Goal: Check status: Check status

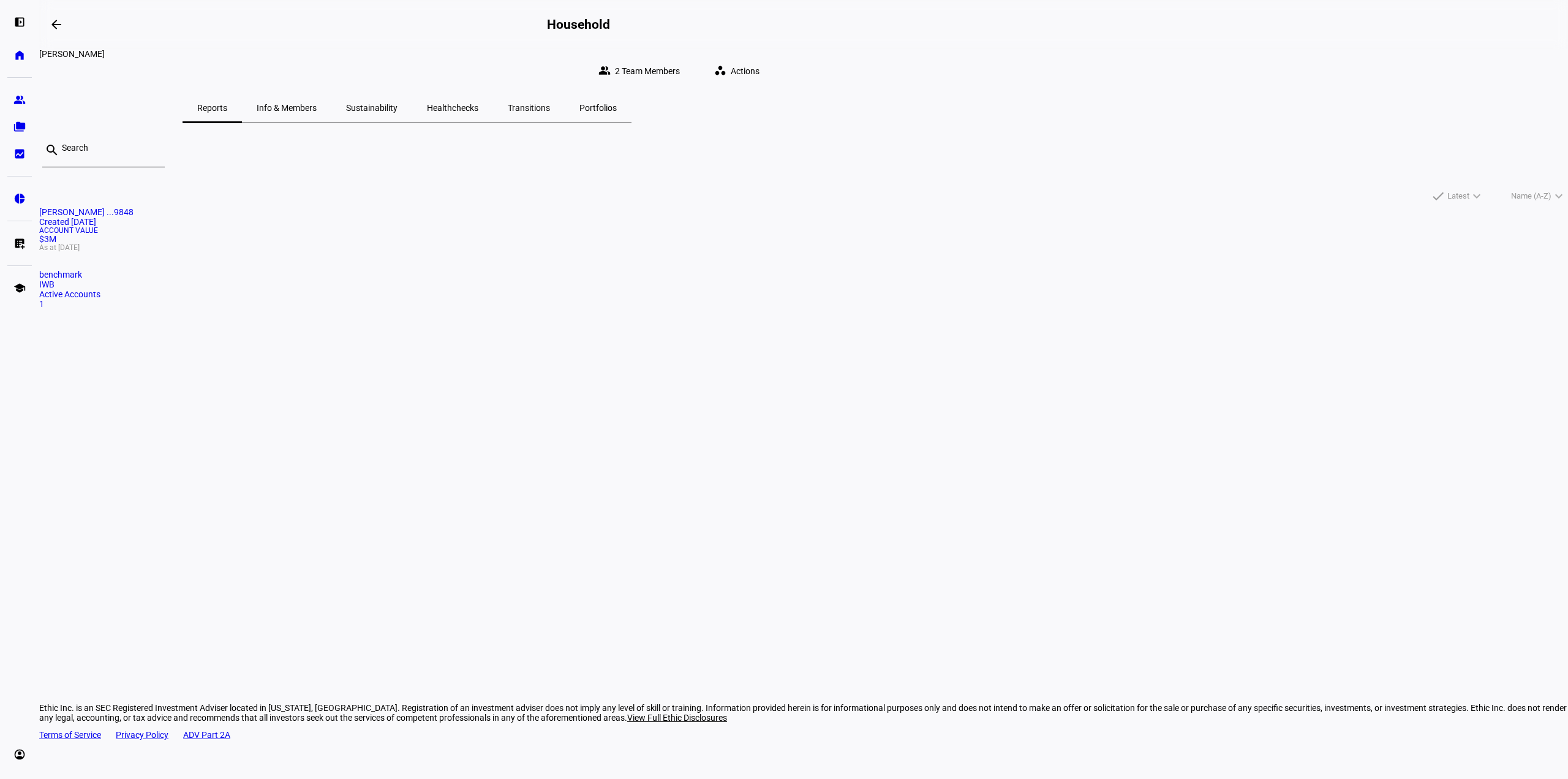
click at [580, 309] on div "1" at bounding box center [803, 304] width 1528 height 10
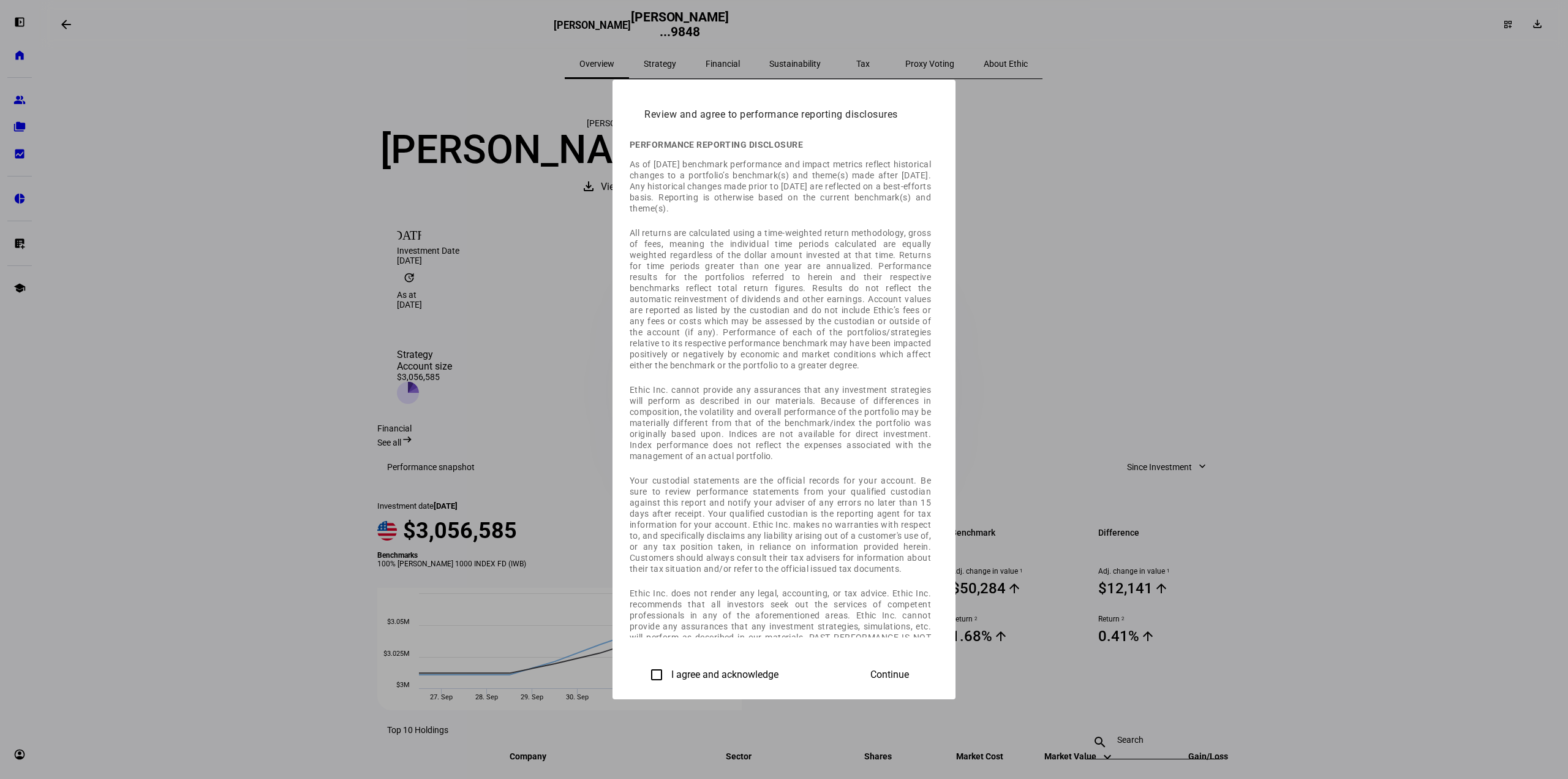
click at [644, 668] on input "I agree and acknowledge" at bounding box center [657, 675] width 25 height 25
checkbox input "true"
click at [924, 682] on span at bounding box center [889, 674] width 68 height 30
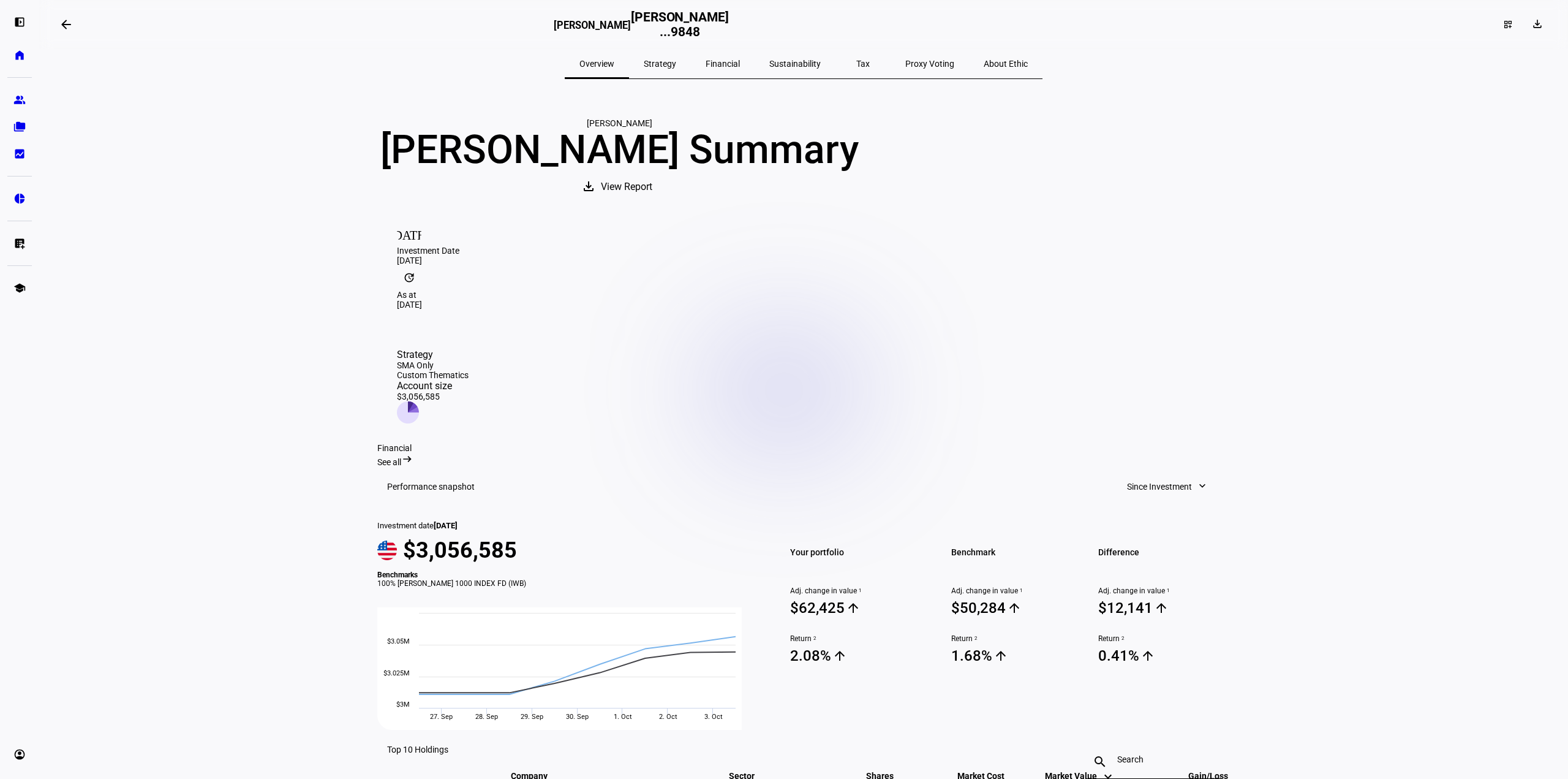
click at [676, 64] on span "Strategy" at bounding box center [659, 64] width 33 height 9
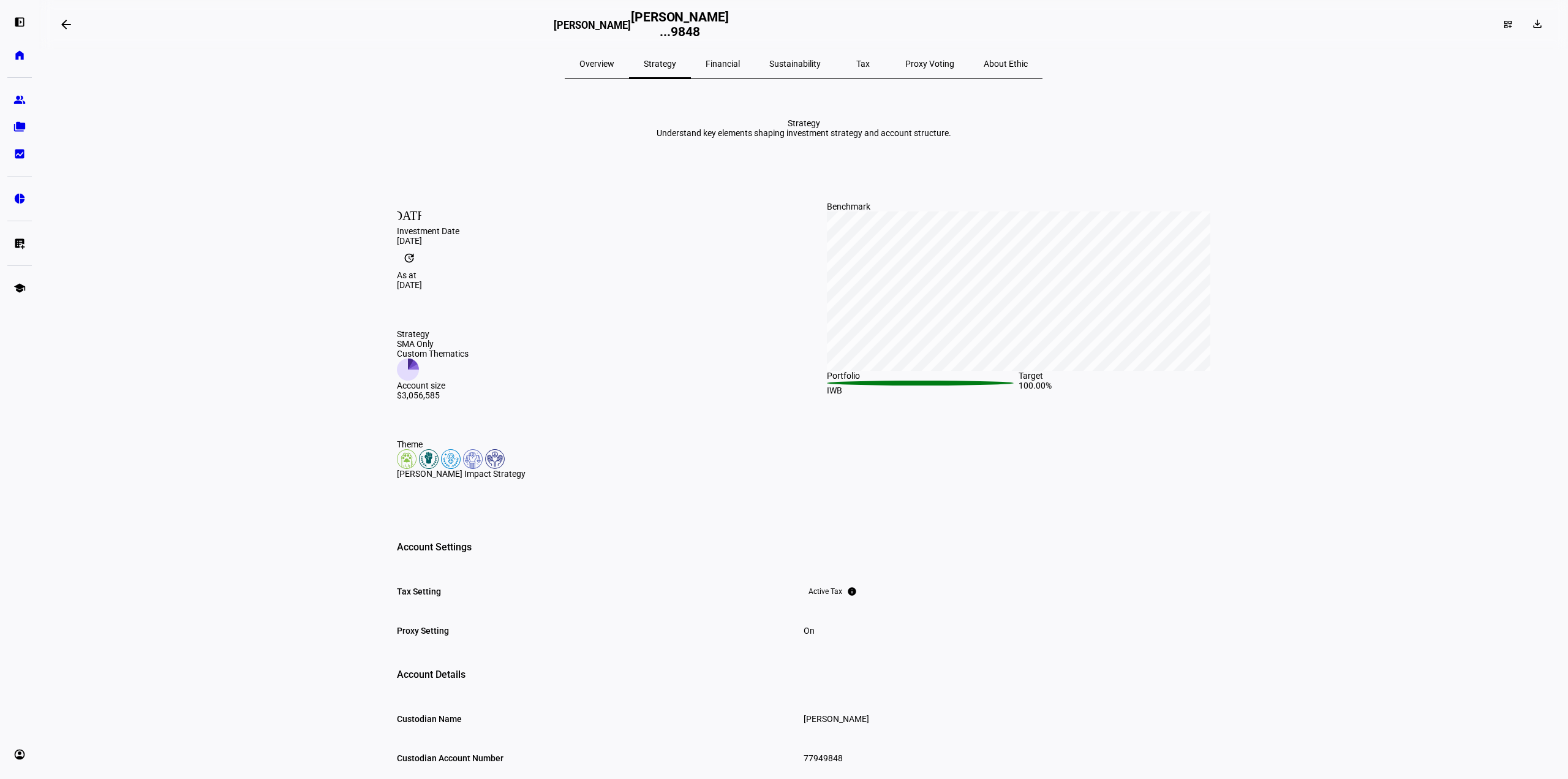
click at [614, 63] on span "Overview" at bounding box center [597, 64] width 35 height 9
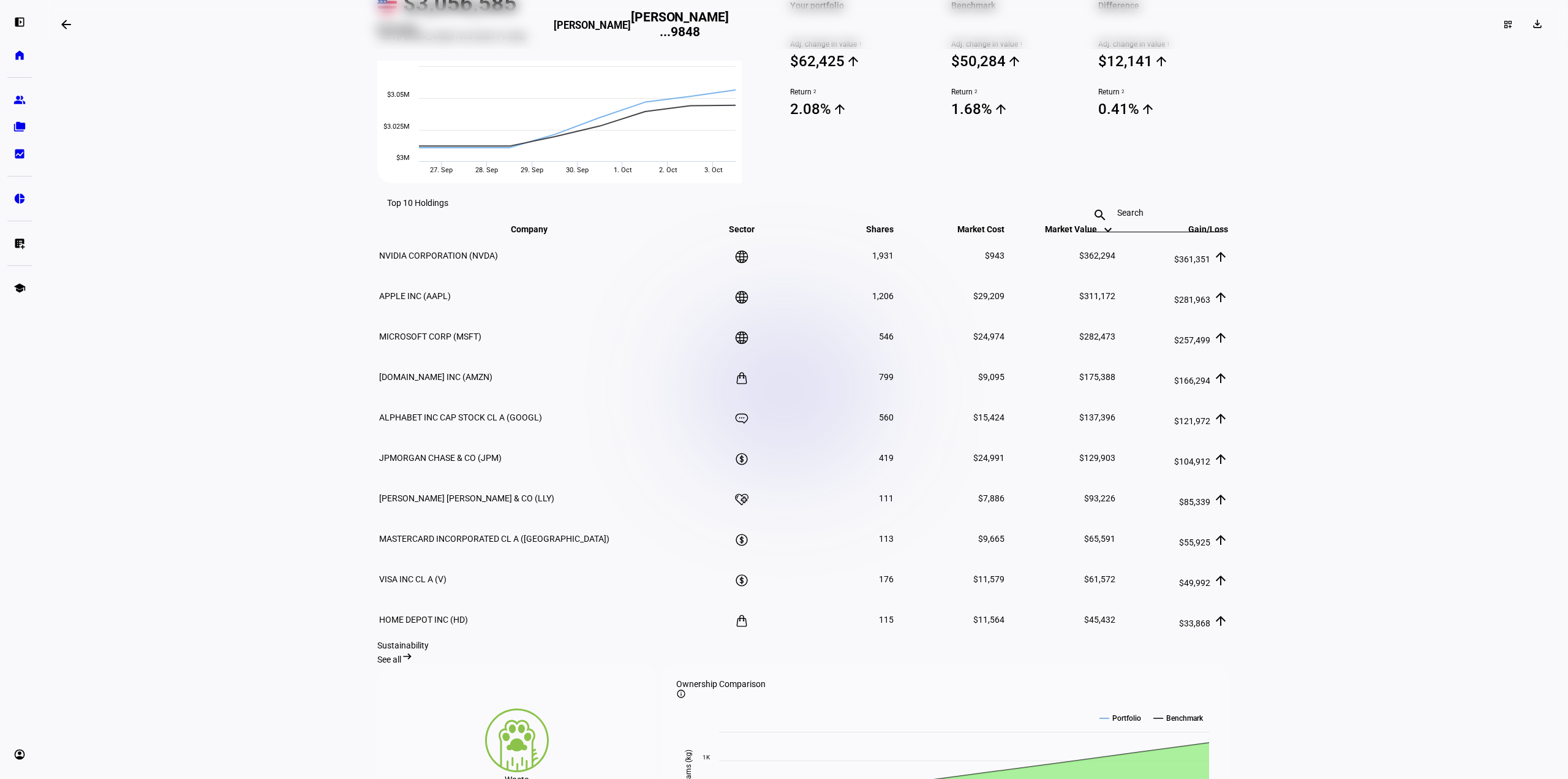
scroll to position [551, 0]
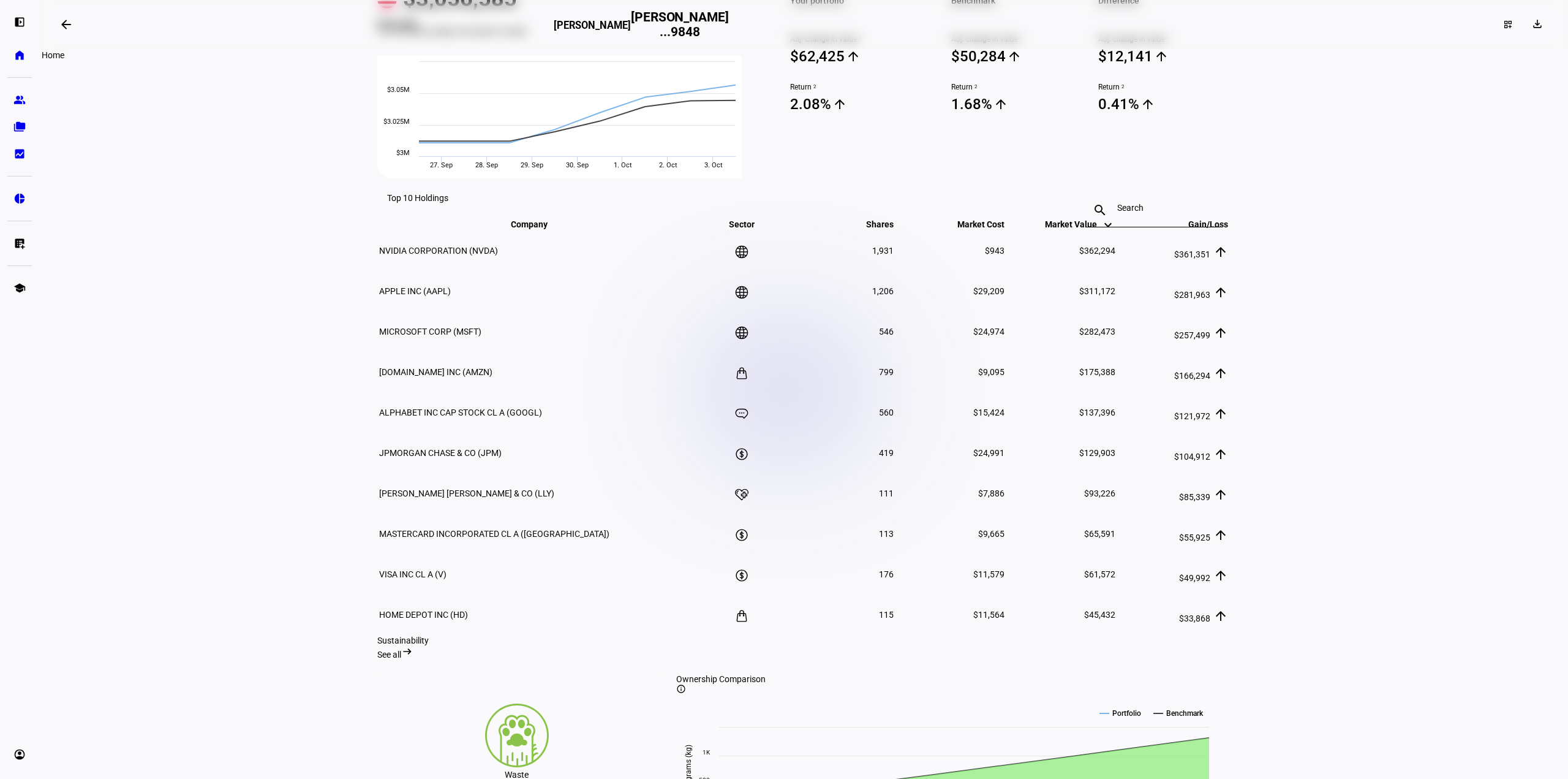
click at [18, 53] on eth-mat-symbol "home" at bounding box center [20, 55] width 12 height 12
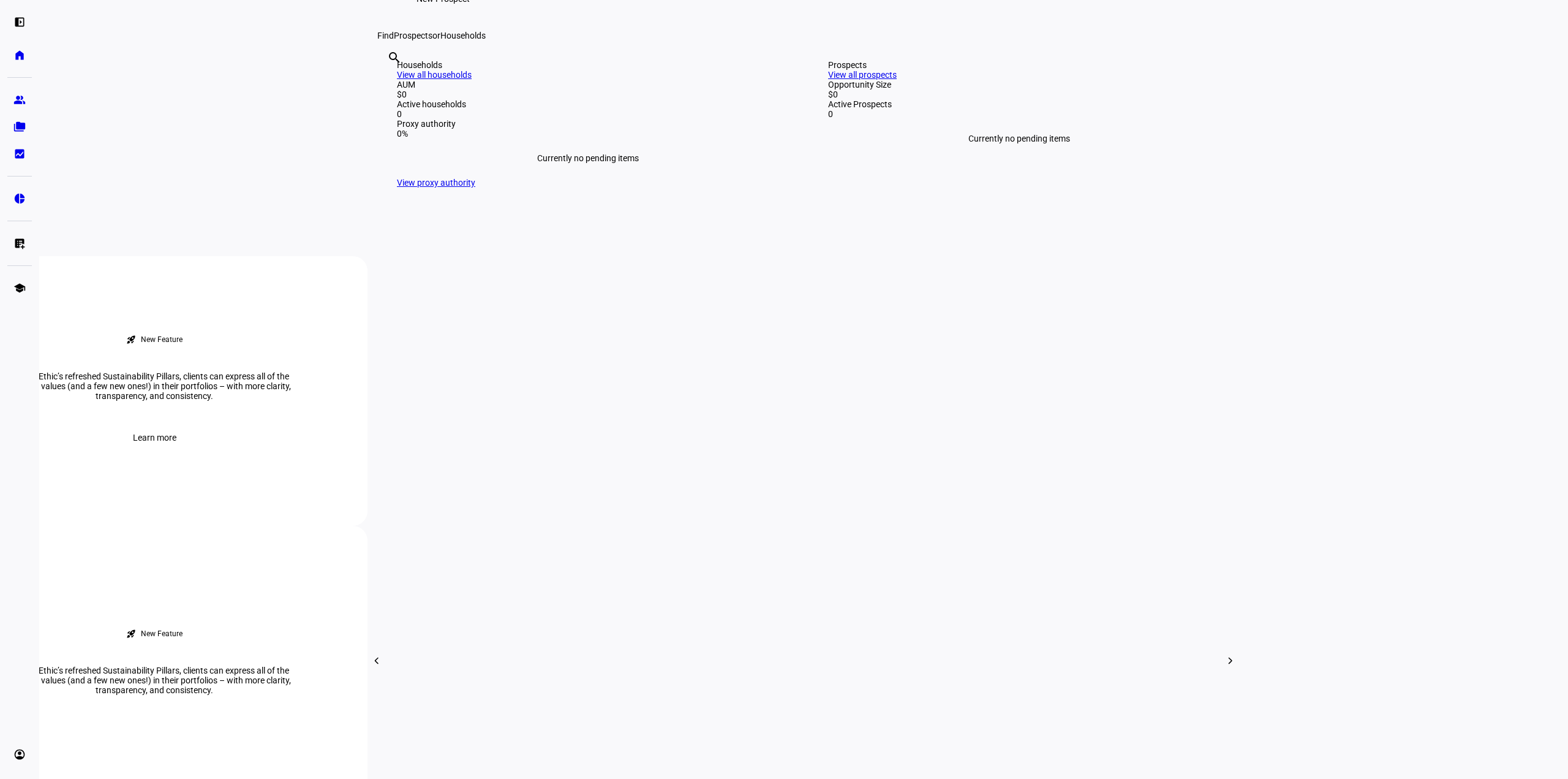
scroll to position [306, 0]
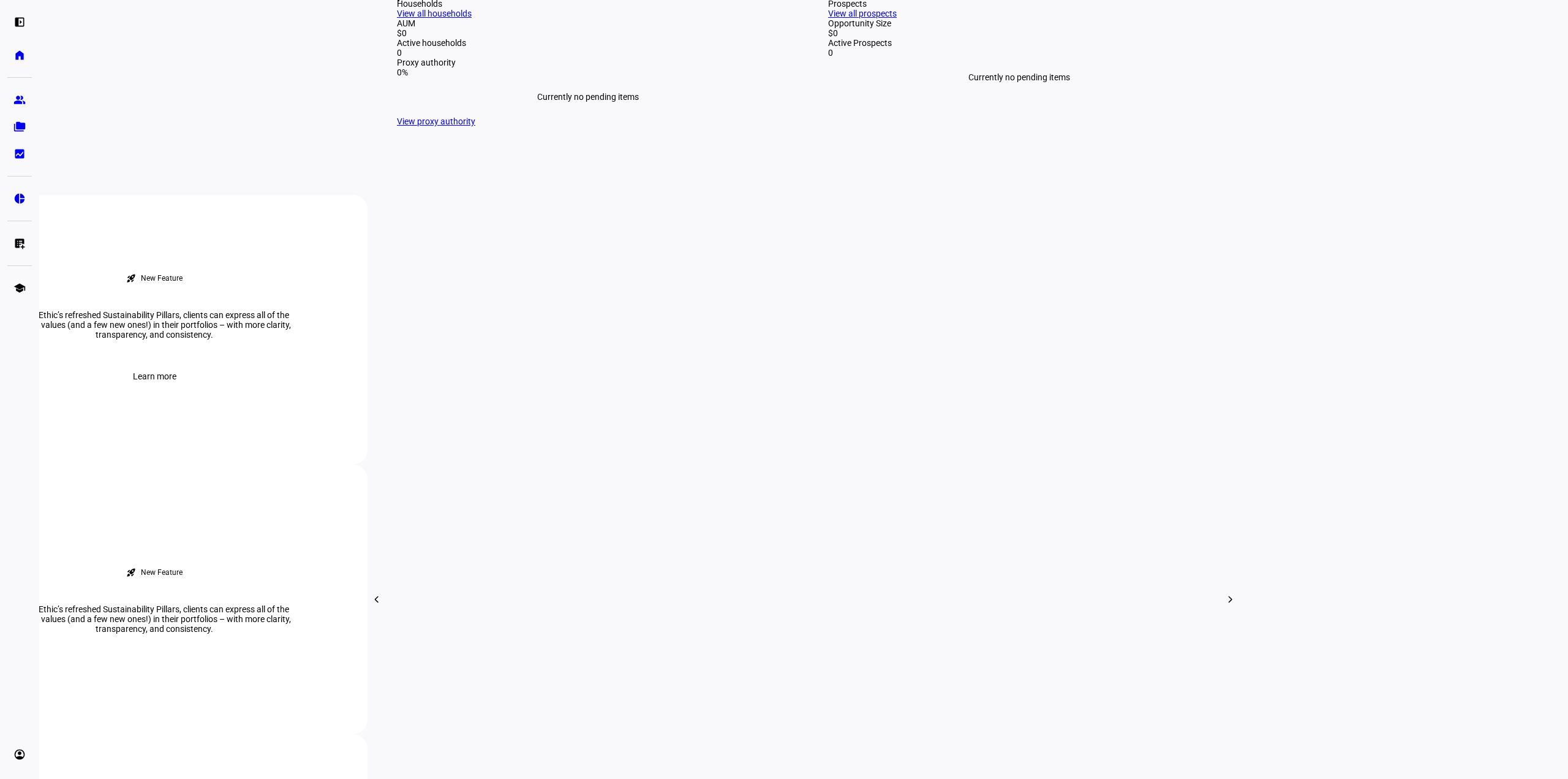
click at [472, 18] on link "View all households" at bounding box center [433, 14] width 74 height 10
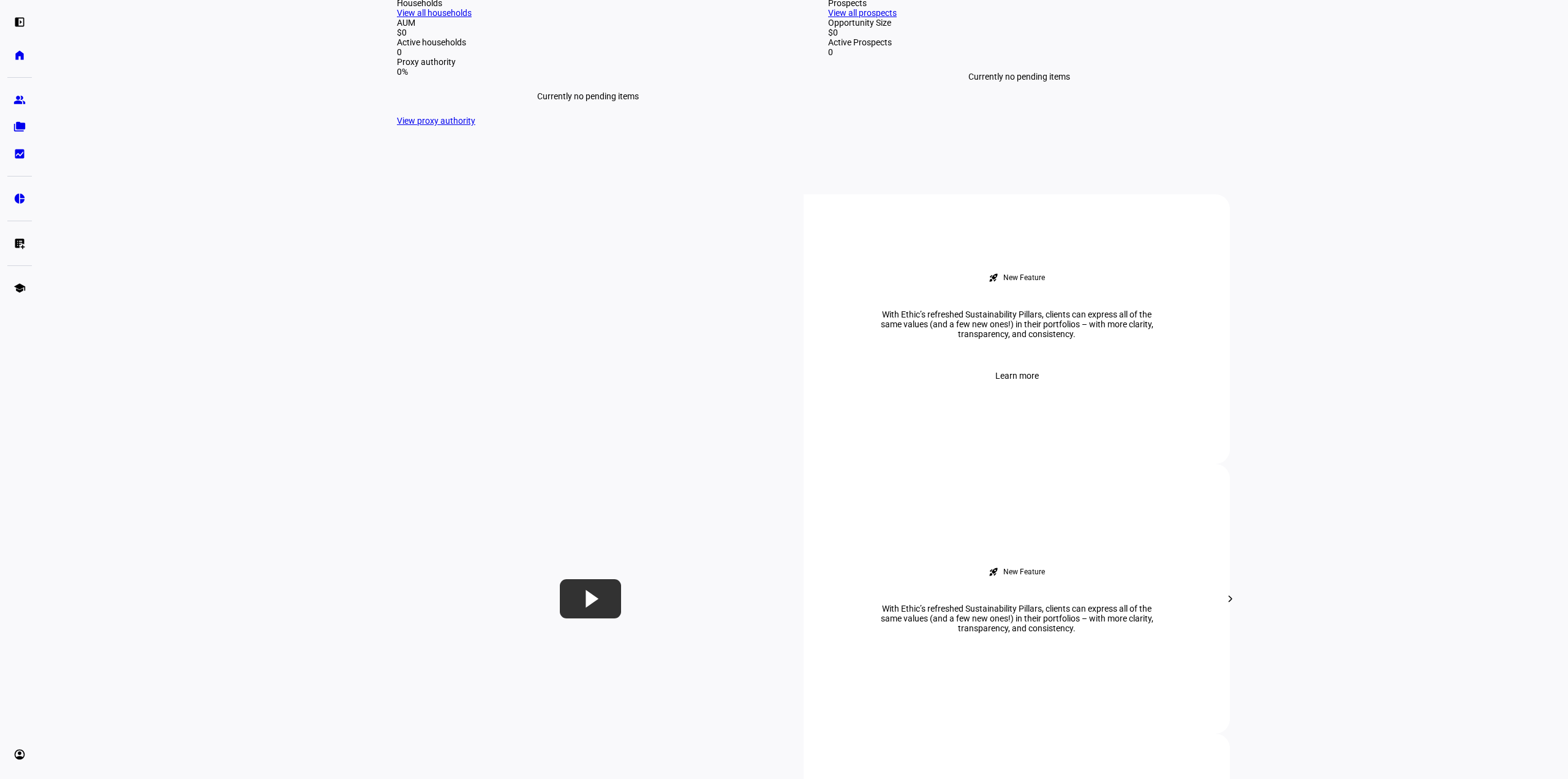
scroll to position [306, 0]
